Goal: Find specific page/section: Find specific page/section

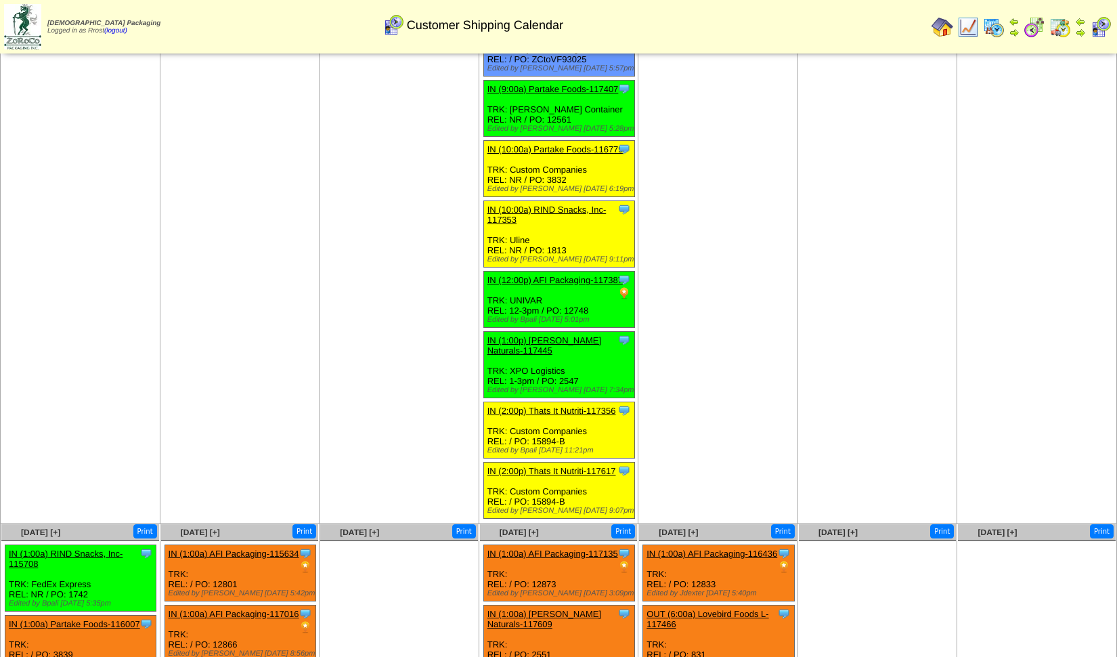
scroll to position [601, 0]
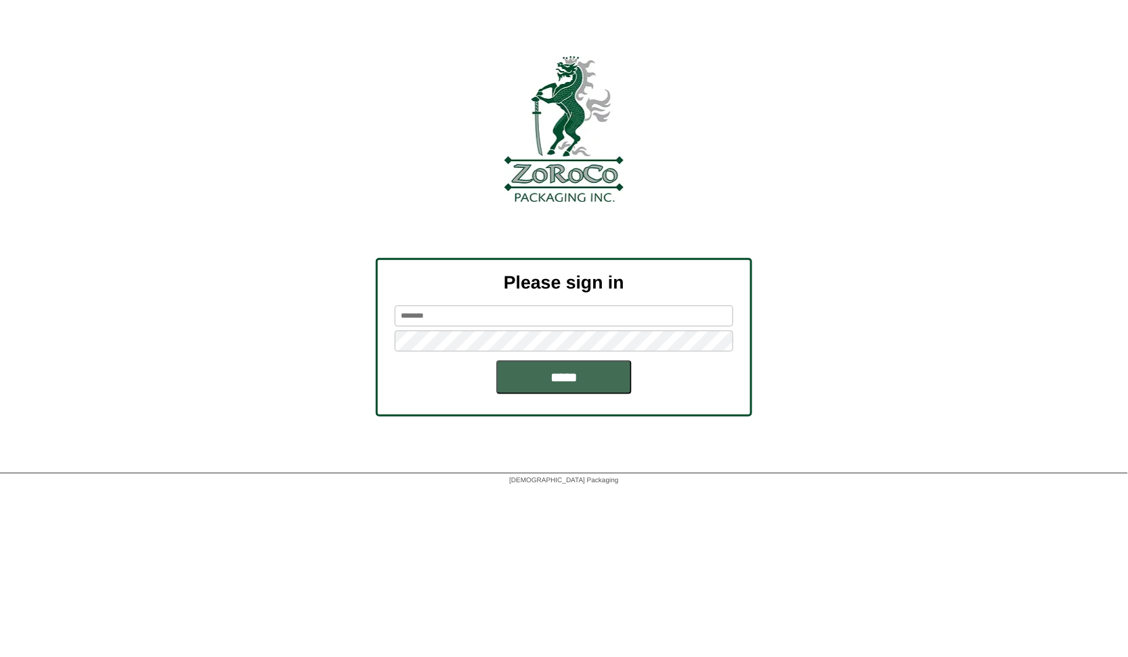
type input "*****"
click at [542, 386] on input "*****" at bounding box center [563, 377] width 135 height 34
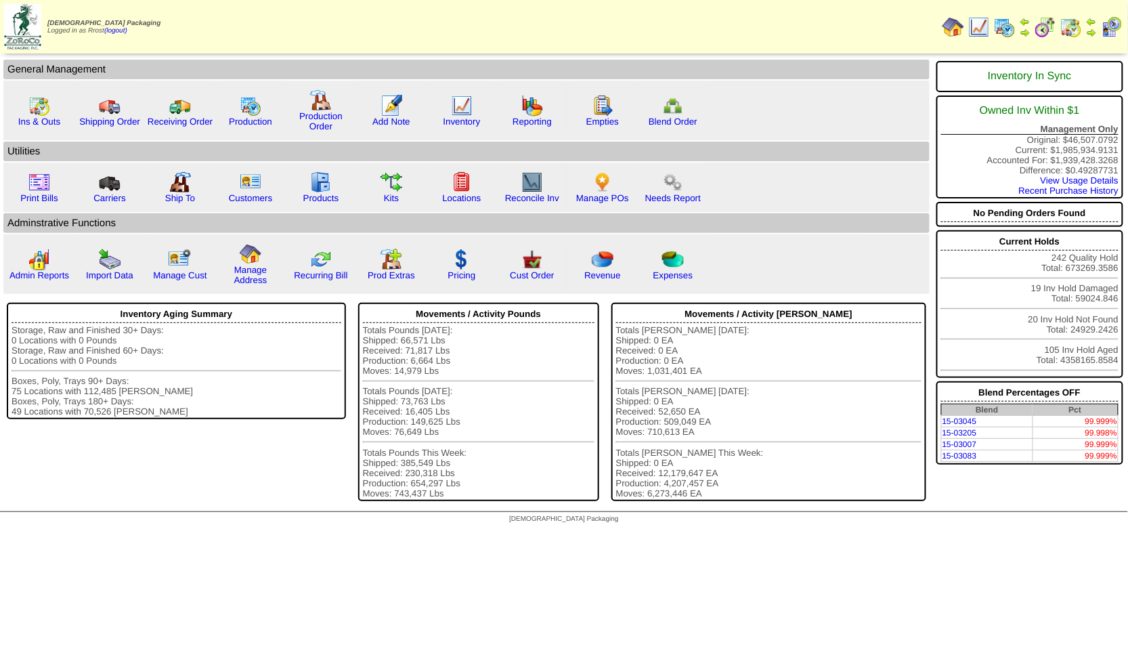
click at [1064, 30] on img at bounding box center [1071, 27] width 22 height 22
